Goal: Use online tool/utility: Utilize a website feature to perform a specific function

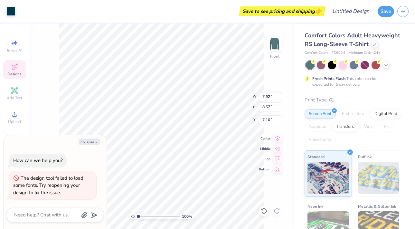
type textarea "x"
type input "7.79"
type input "8.44"
type input "7.21"
type textarea "x"
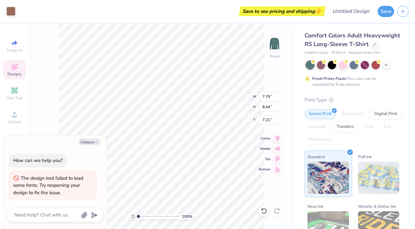
type input "8.45"
type textarea "x"
type input "7.21"
type textarea "x"
type input "14.53"
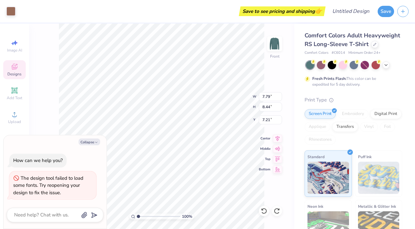
type input "4.79"
type input "3.90"
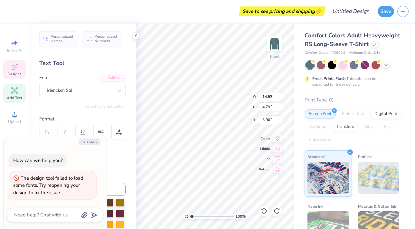
type textarea "x"
type input "2.31"
click at [274, 62] on div "Front" at bounding box center [274, 64] width 9 height 6
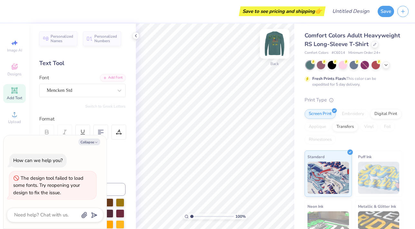
click at [283, 43] on img at bounding box center [275, 44] width 26 height 26
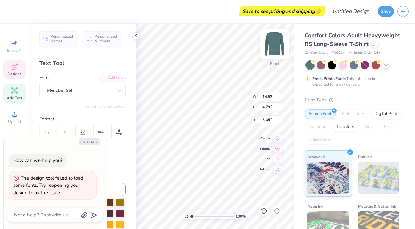
type textarea "x"
type input "2.41"
type textarea "x"
